Goal: Use online tool/utility: Utilize a website feature to perform a specific function

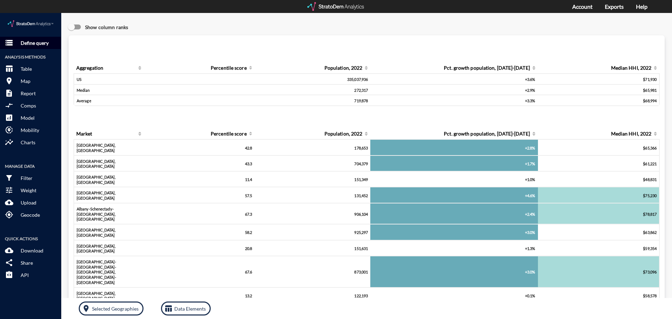
click p "Define query"
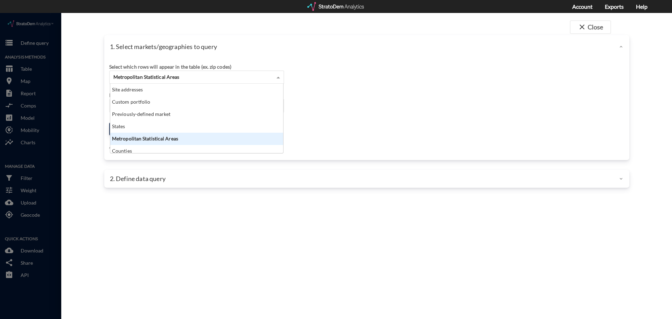
click span "Metropolitan Statistical Areas"
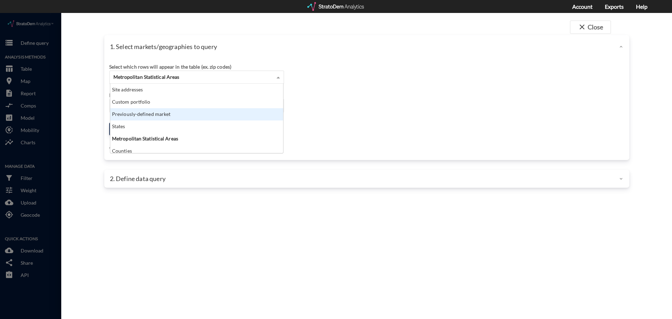
click div "Previously-defined market"
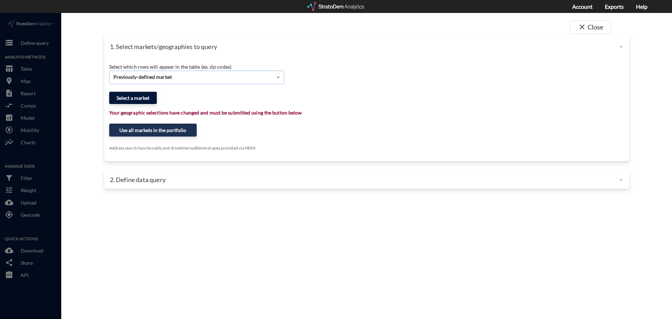
click button "Select a market"
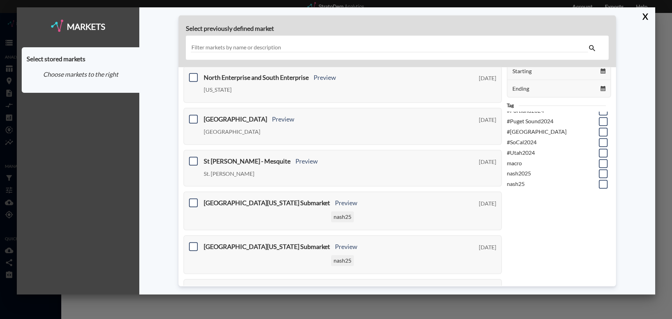
scroll to position [0, 0]
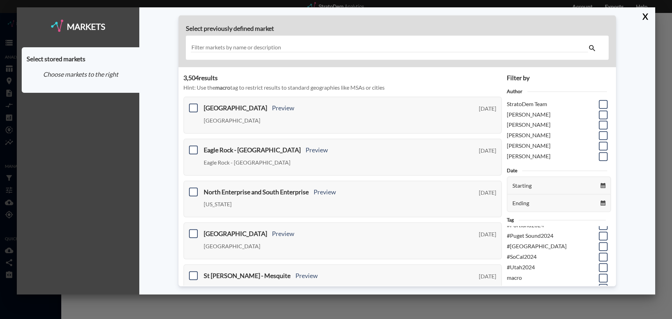
click at [297, 47] on input "text" at bounding box center [389, 47] width 397 height 9
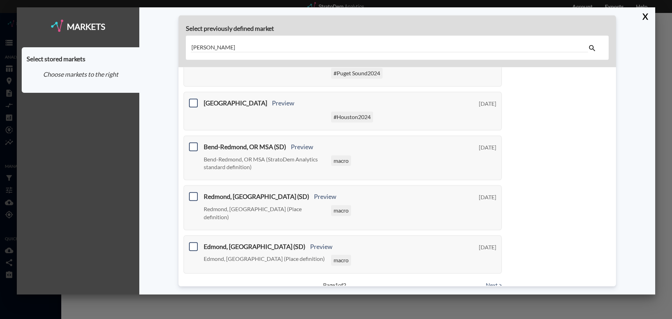
scroll to position [261, 0]
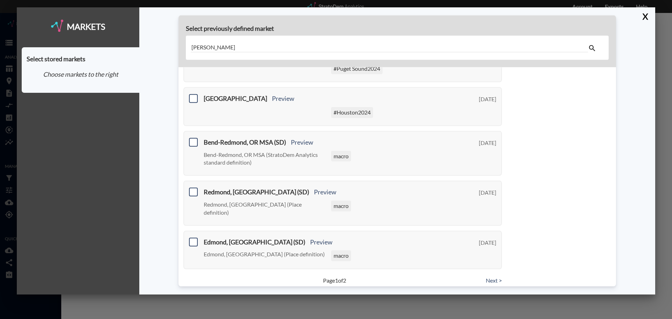
type input "[PERSON_NAME]"
click at [488, 276] on link "Next >" at bounding box center [494, 280] width 16 height 8
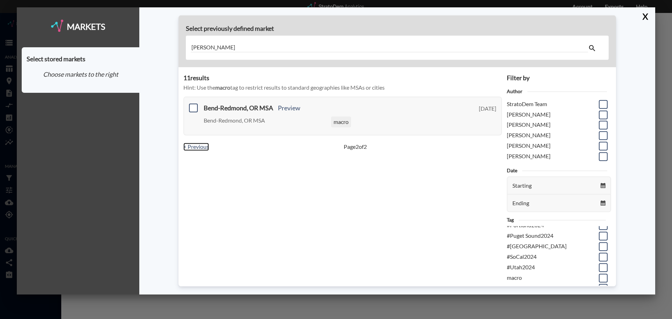
click at [194, 148] on link "< Previous" at bounding box center [196, 147] width 26 height 8
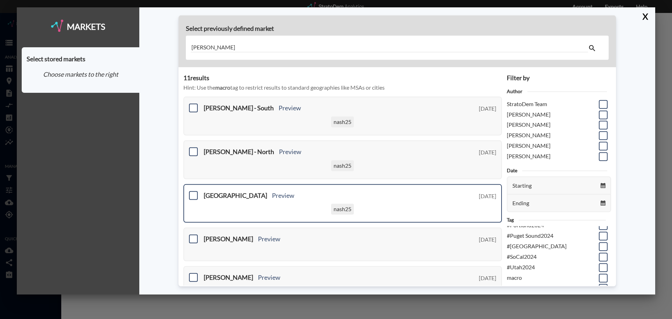
scroll to position [35, 0]
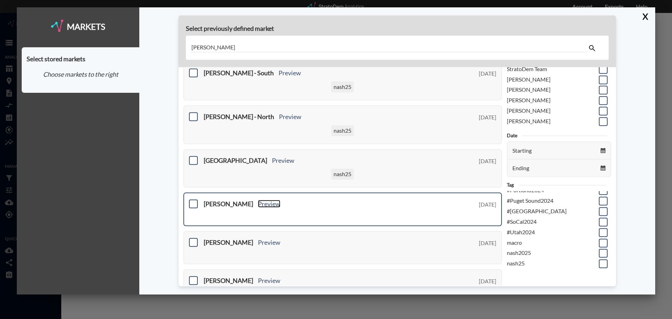
click at [258, 204] on link "Preview" at bounding box center [269, 204] width 22 height 8
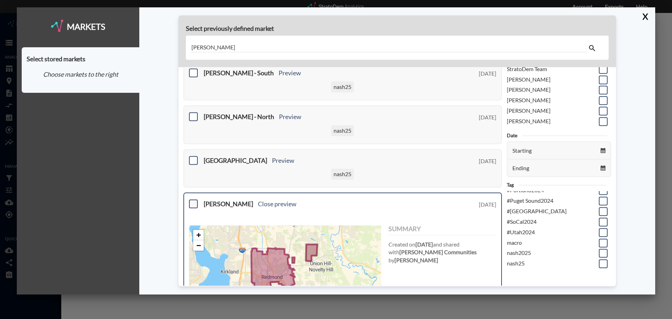
click at [195, 203] on span at bounding box center [193, 203] width 9 height 9
click at [192, 201] on input "checkbox" at bounding box center [192, 201] width 0 height 0
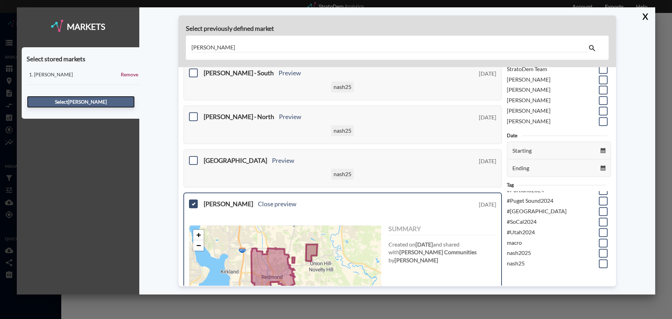
click at [82, 101] on button "Select [PERSON_NAME]" at bounding box center [81, 102] width 108 height 12
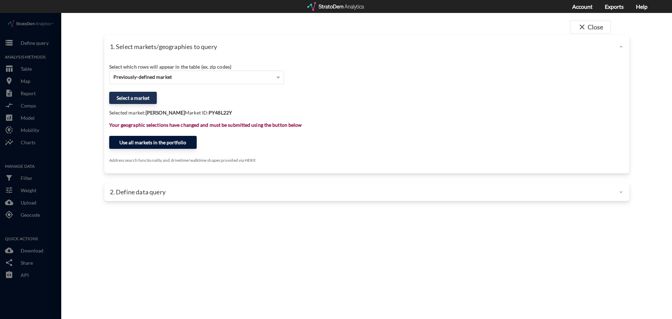
click button "Use all markets in the portfolio"
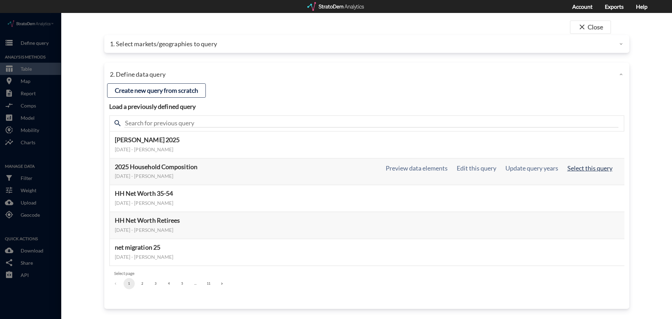
click button "Select this query"
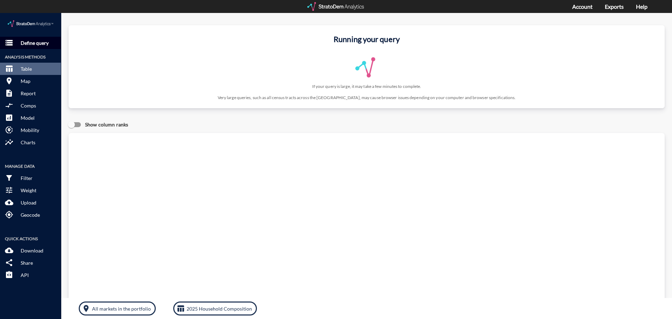
click p "Define query"
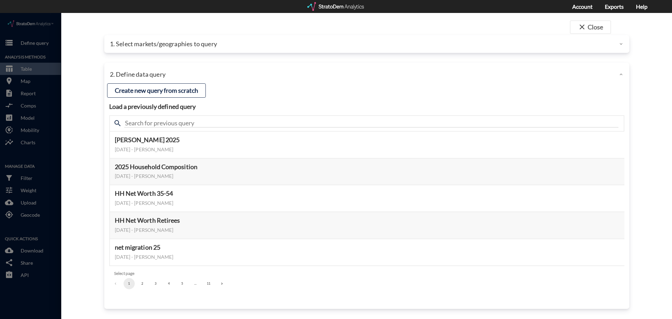
click p "1. Select markets/geographies to query"
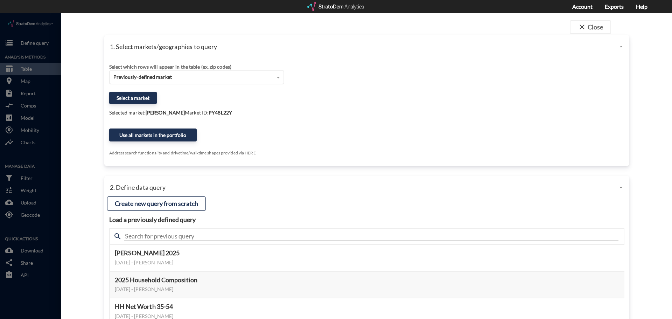
click div "Previously-defined market"
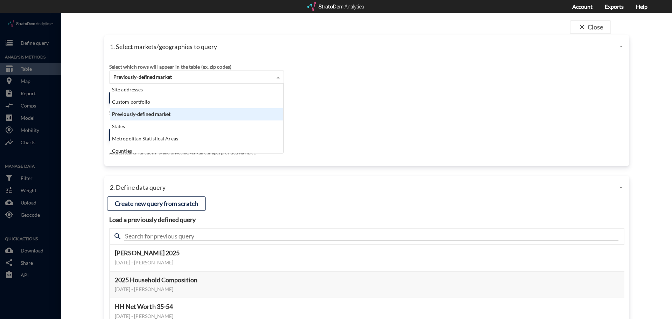
scroll to position [64, 169]
click div "Previously-defined market"
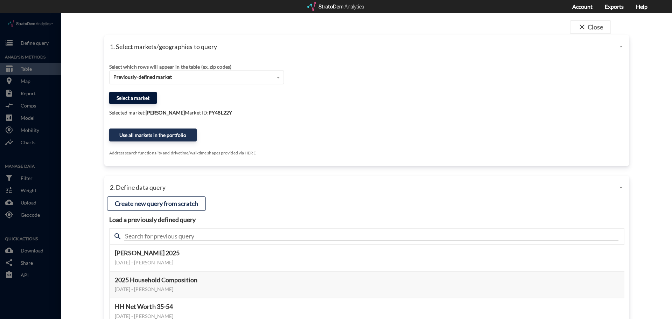
click button "Select a market"
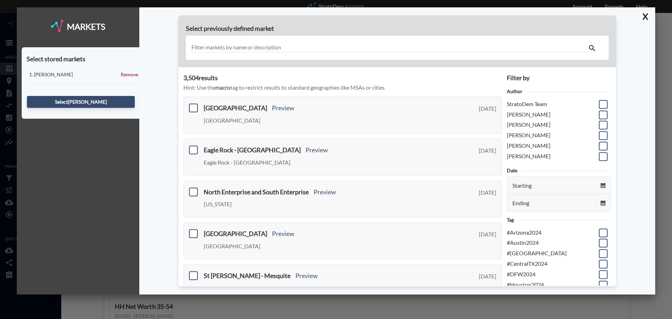
click at [300, 49] on input "text" at bounding box center [389, 47] width 397 height 9
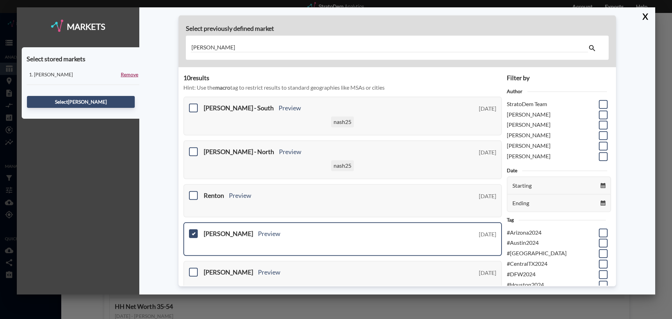
type input "[PERSON_NAME]"
click at [131, 75] on link "Remove" at bounding box center [129, 74] width 17 height 7
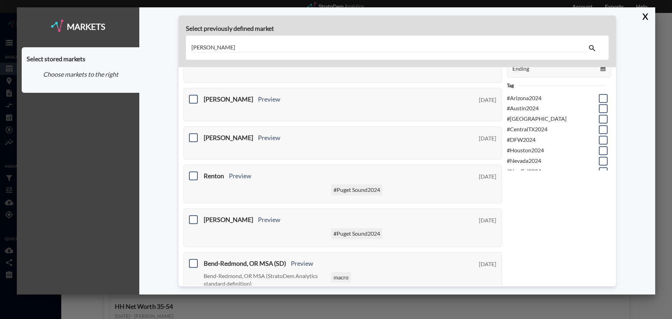
scroll to position [140, 0]
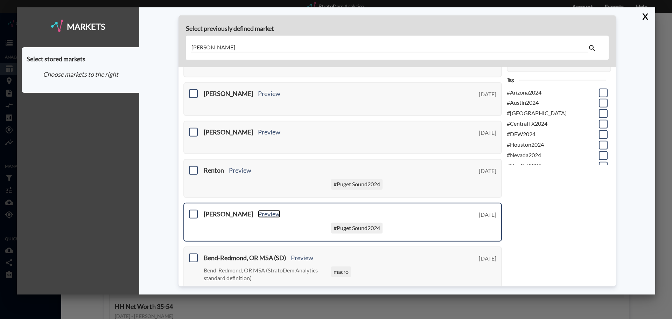
click at [258, 212] on link "Preview" at bounding box center [269, 214] width 22 height 8
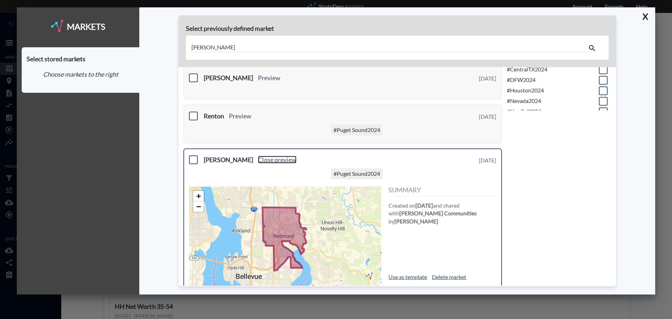
scroll to position [210, 0]
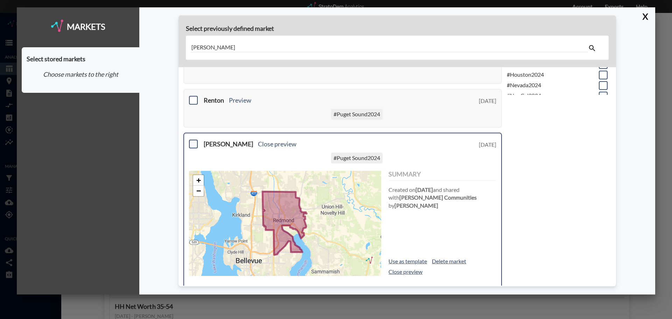
click at [192, 141] on span at bounding box center [193, 144] width 9 height 9
click at [192, 141] on input "checkbox" at bounding box center [192, 141] width 0 height 0
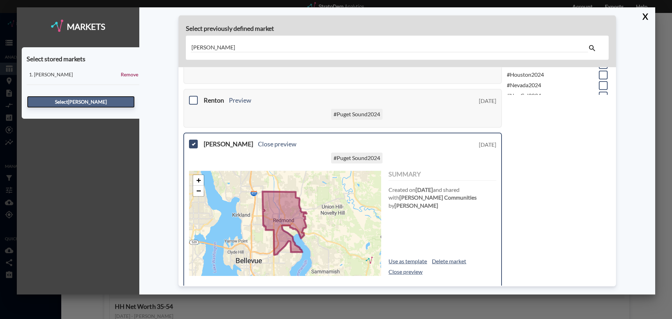
click at [89, 103] on button "Select [PERSON_NAME]" at bounding box center [81, 102] width 108 height 12
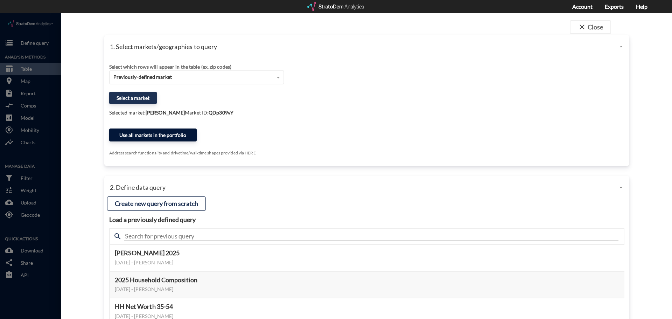
click button "Use all markets in the portfolio"
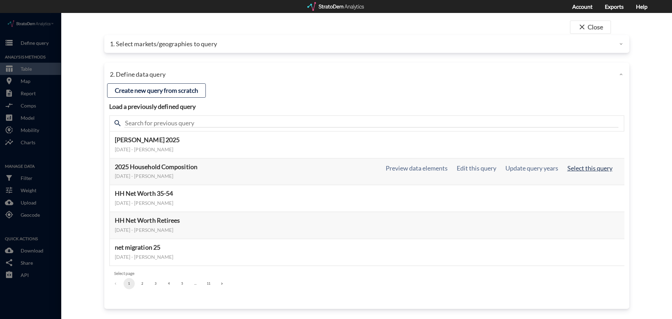
click button "Select this query"
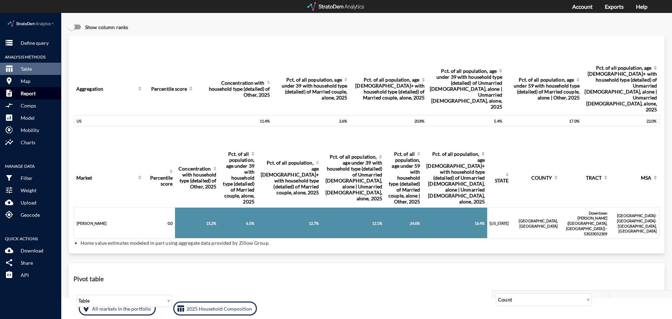
click p "Report"
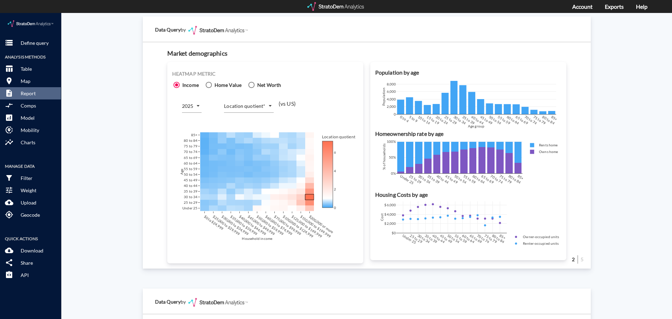
scroll to position [420, 0]
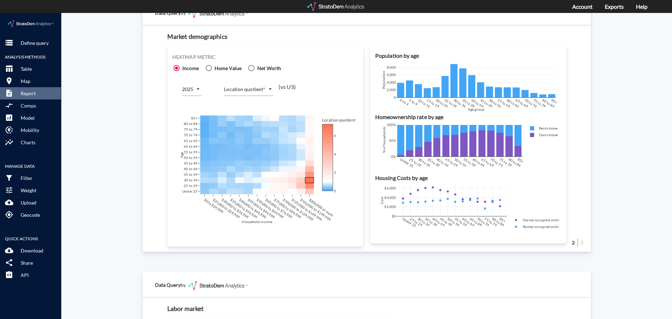
click body "/vantagepoint/us/-1 storage Define query Analysis Methods table_chart Table roo…"
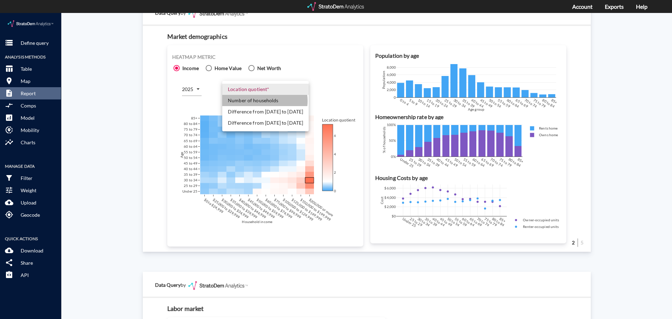
click li "Number of households"
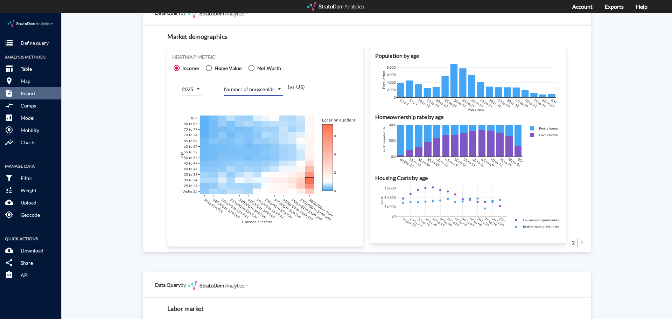
click div "Site report Generate a site report for a given location, (optionally) benchmark…"
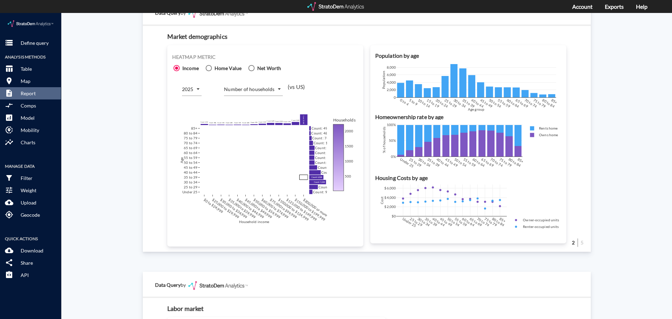
click div "Site report Generate a site report for a given location, (optionally) benchmark…"
click body "/vantagepoint/us/-1 storage Define query Analysis Methods table_chart Table roo…"
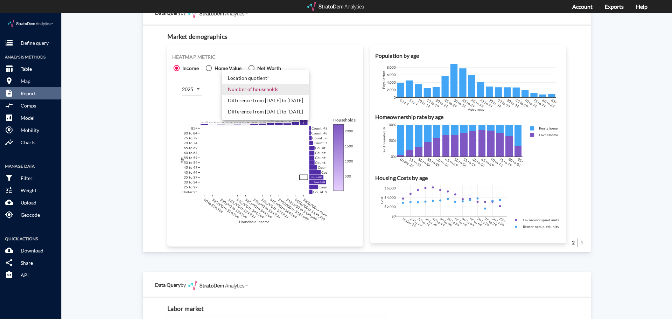
click li "Difference from [DATE] to [DATE]"
type input "COUNT_DIFF_FUTURE"
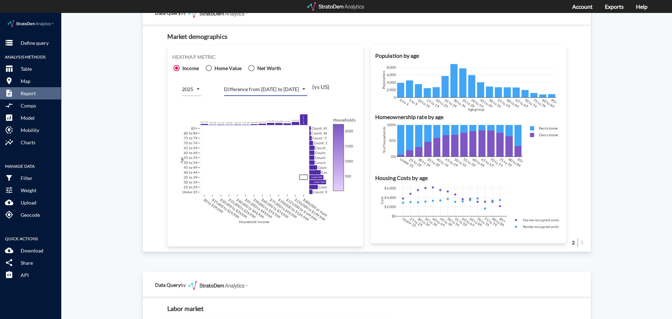
click div "Site report Generate a site report for a given location, (optionally) benchmark…"
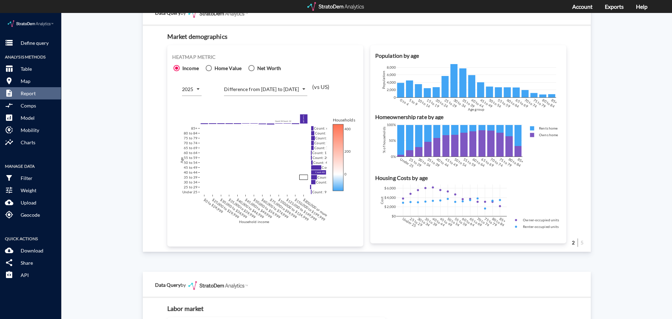
click div "Site report Generate a site report for a given location, (optionally) benchmark…"
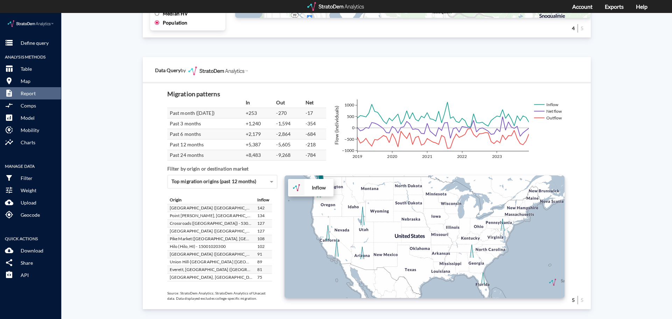
scroll to position [1183, 0]
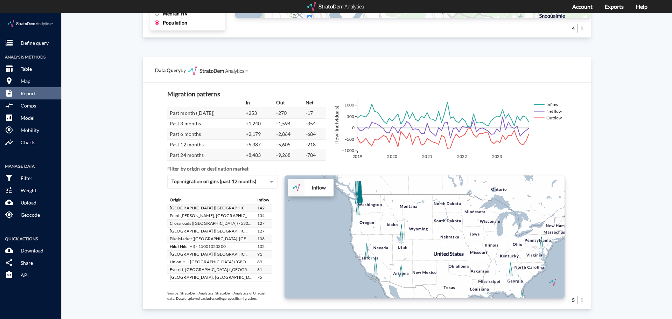
drag, startPoint x: 412, startPoint y: 227, endPoint x: 445, endPoint y: 232, distance: 33.0
click div "+ − Inflow CUSTOMIZE DATA Draw a polygon Draw a rectangle Draw a marker Edit la…"
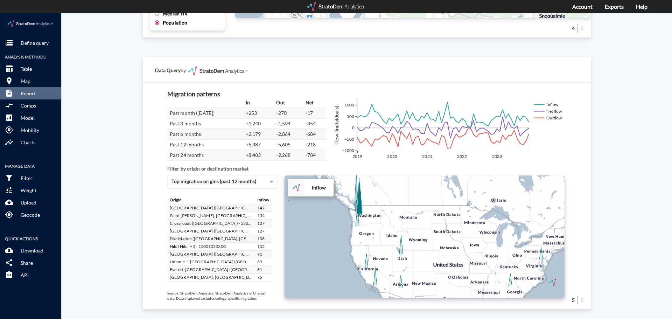
drag, startPoint x: 437, startPoint y: 230, endPoint x: 437, endPoint y: 238, distance: 7.7
click div "+ − Inflow CUSTOMIZE DATA Draw a polygon Draw a rectangle Draw a marker Edit la…"
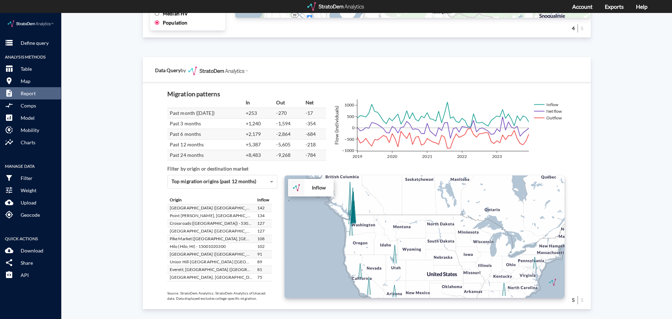
drag, startPoint x: 436, startPoint y: 231, endPoint x: 429, endPoint y: 237, distance: 9.7
click div "+ − Inflow CUSTOMIZE DATA Draw a polygon Draw a rectangle Draw a marker Edit la…"
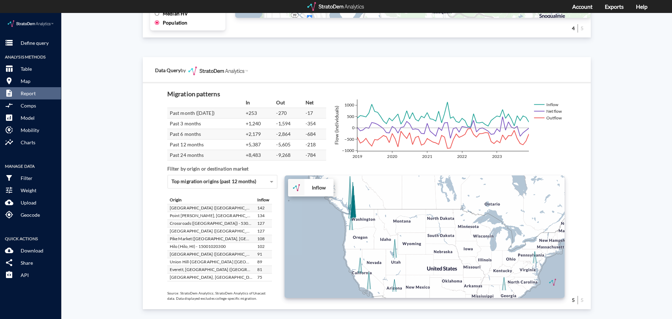
drag, startPoint x: 429, startPoint y: 237, endPoint x: 429, endPoint y: 231, distance: 6.6
click div "+ − Inflow CUSTOMIZE DATA Draw a polygon Draw a rectangle Draw a marker Edit la…"
click div "Site report Generate a site report for a given location, (optionally) benchmark…"
